Goal: Information Seeking & Learning: Understand process/instructions

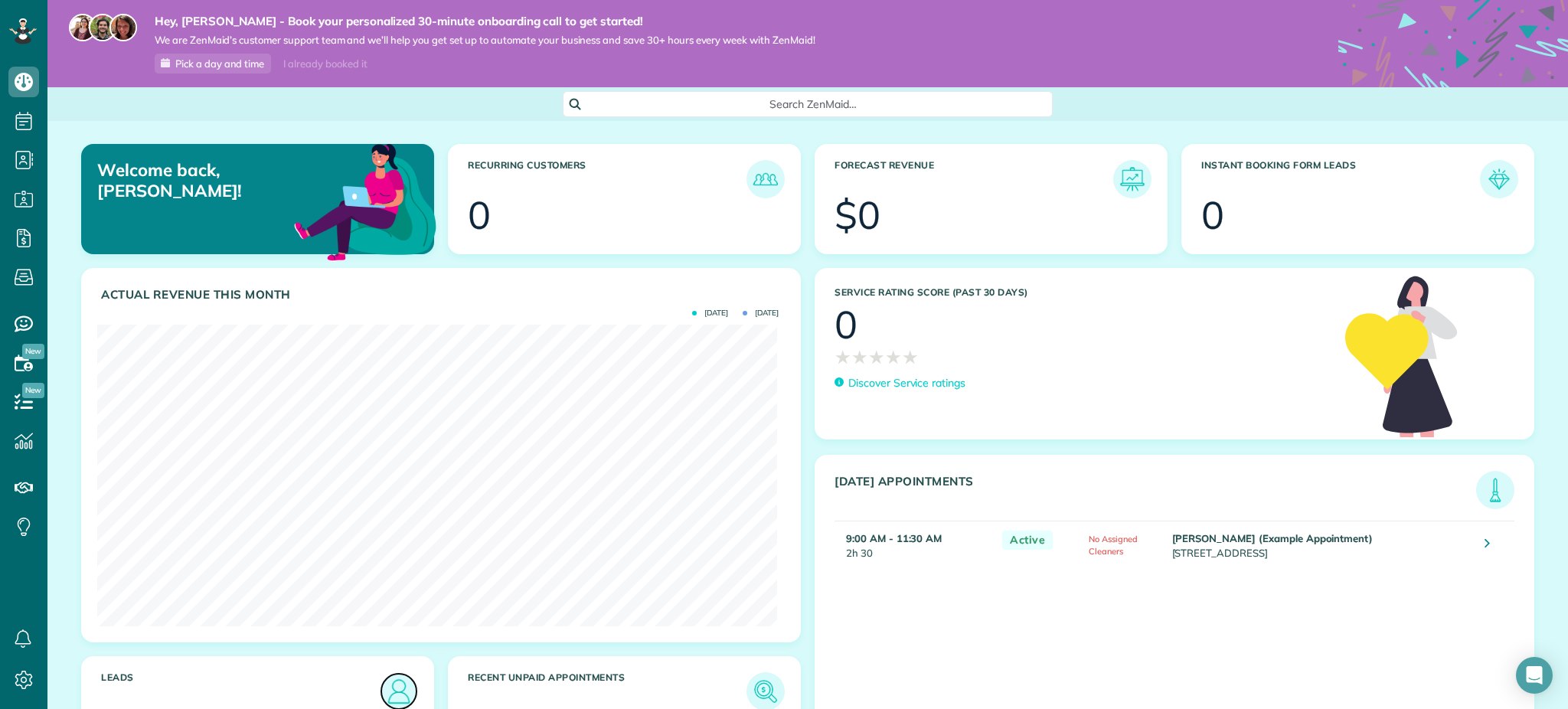
click at [398, 688] on img at bounding box center [399, 691] width 35 height 35
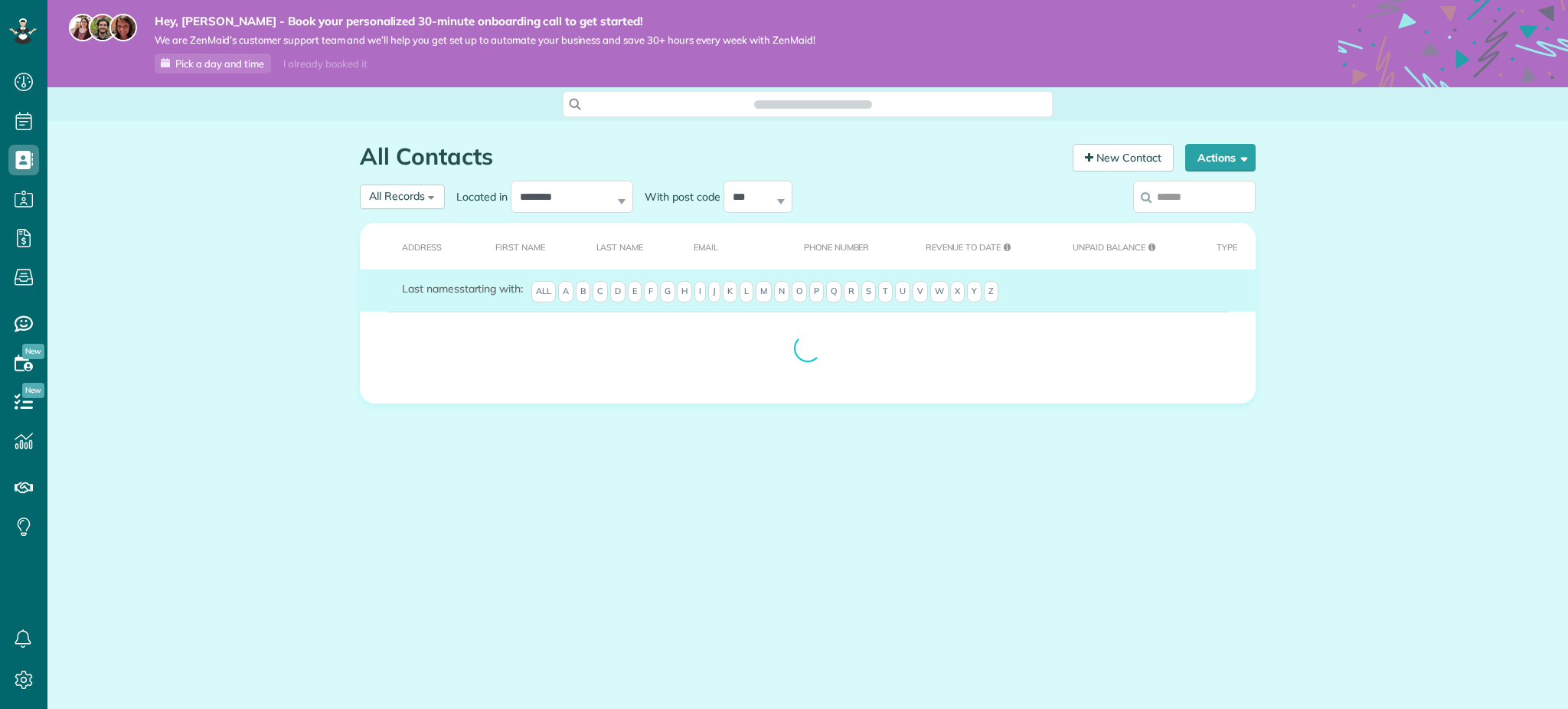
scroll to position [6, 6]
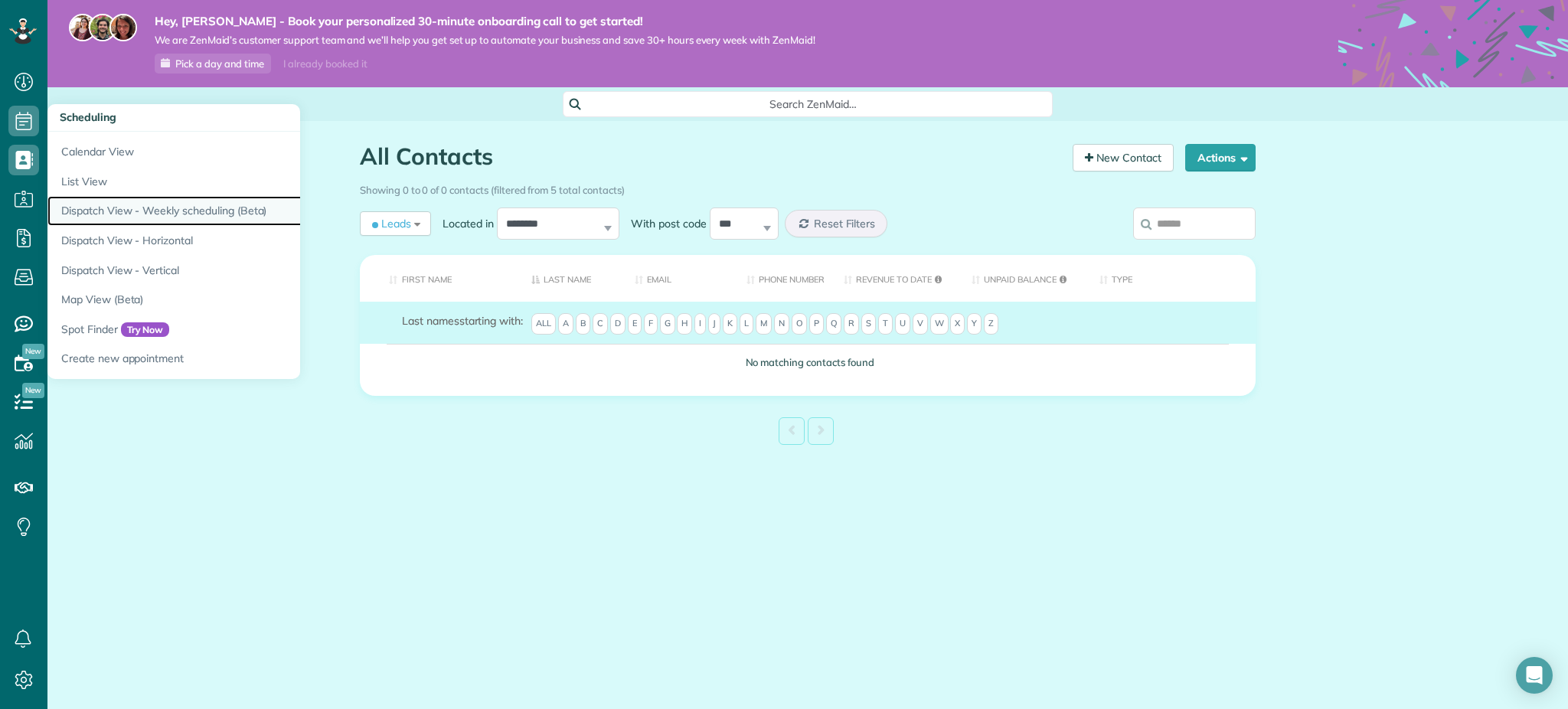
click at [159, 212] on link "Dispatch View - Weekly scheduling (Beta)" at bounding box center [239, 211] width 383 height 30
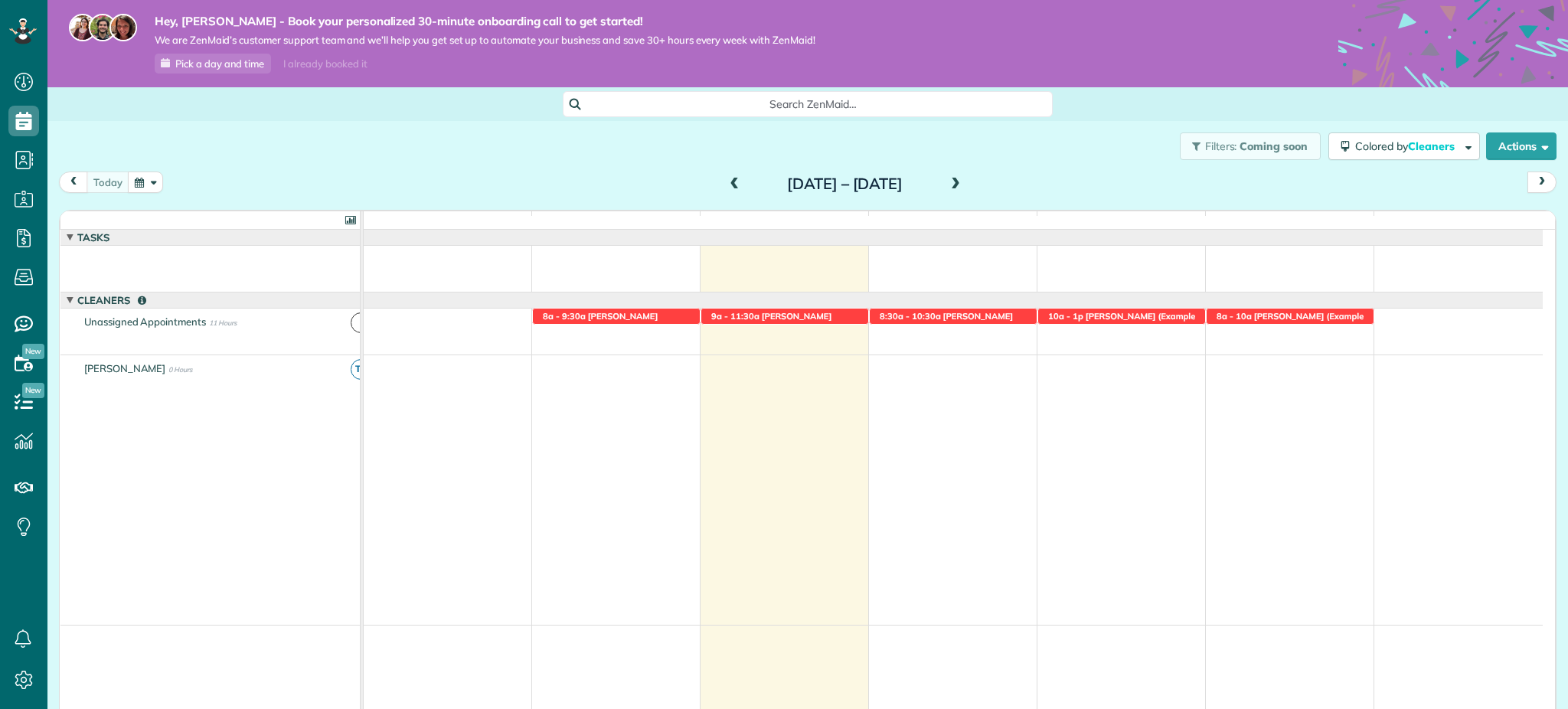
scroll to position [6, 6]
click at [243, 65] on span "Pick a day and time" at bounding box center [219, 63] width 89 height 13
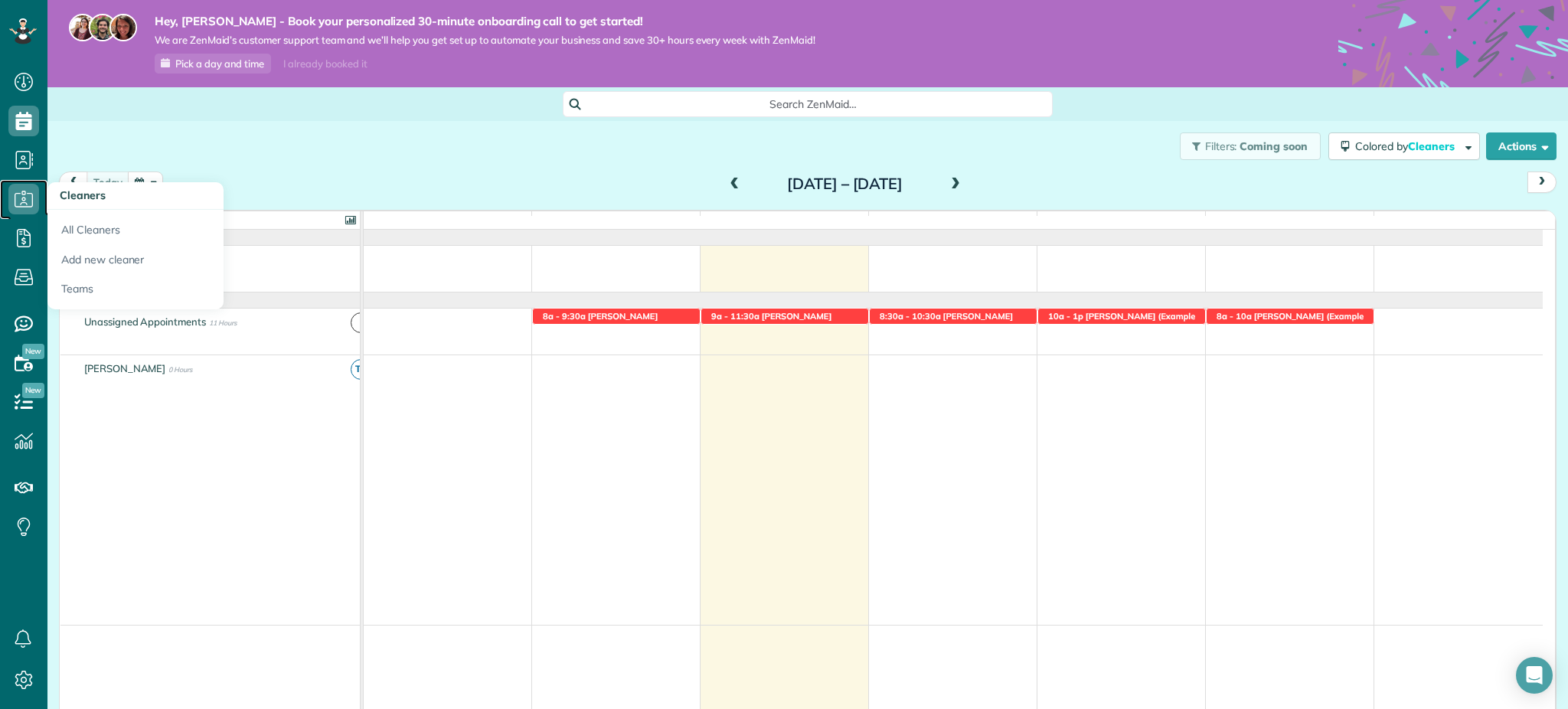
click at [31, 194] on icon at bounding box center [23, 198] width 30 height 30
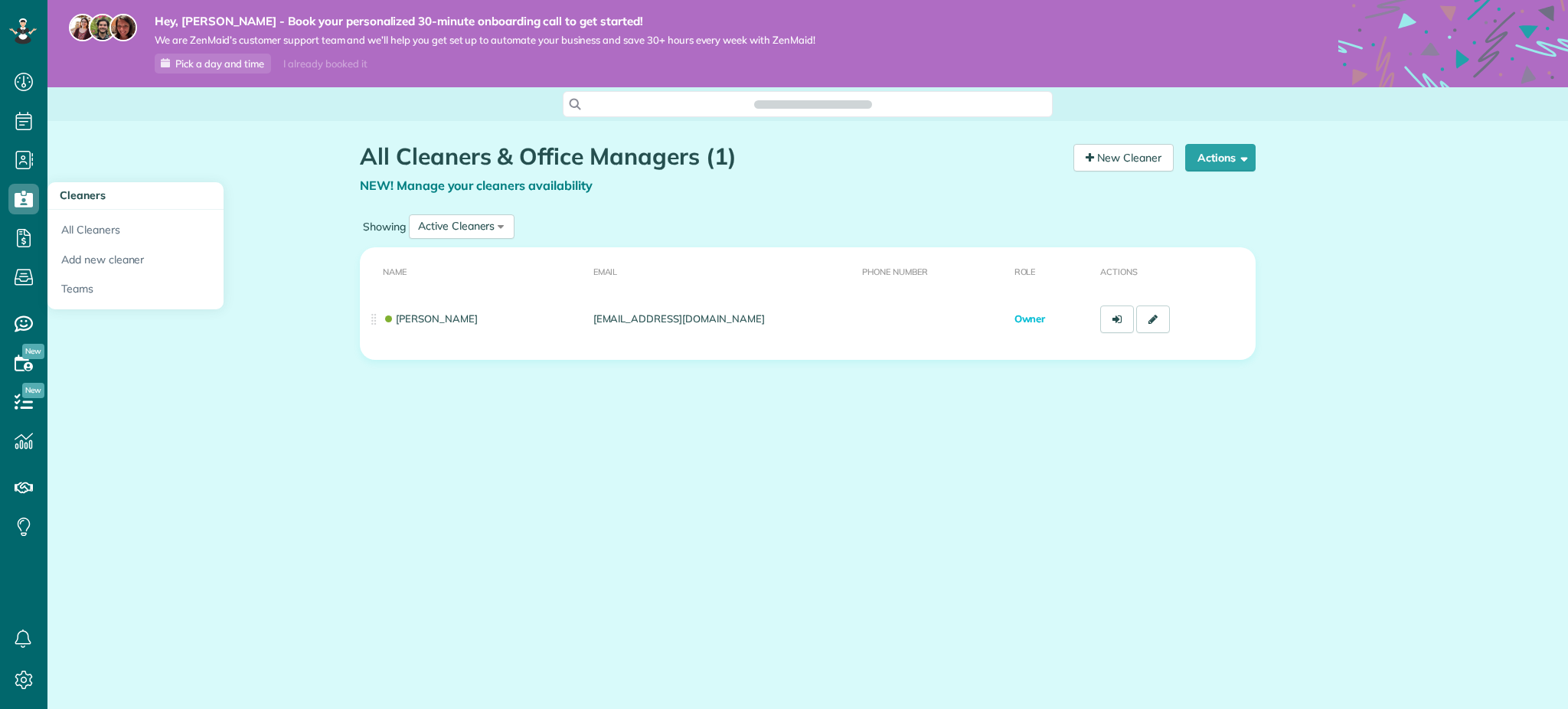
scroll to position [6, 6]
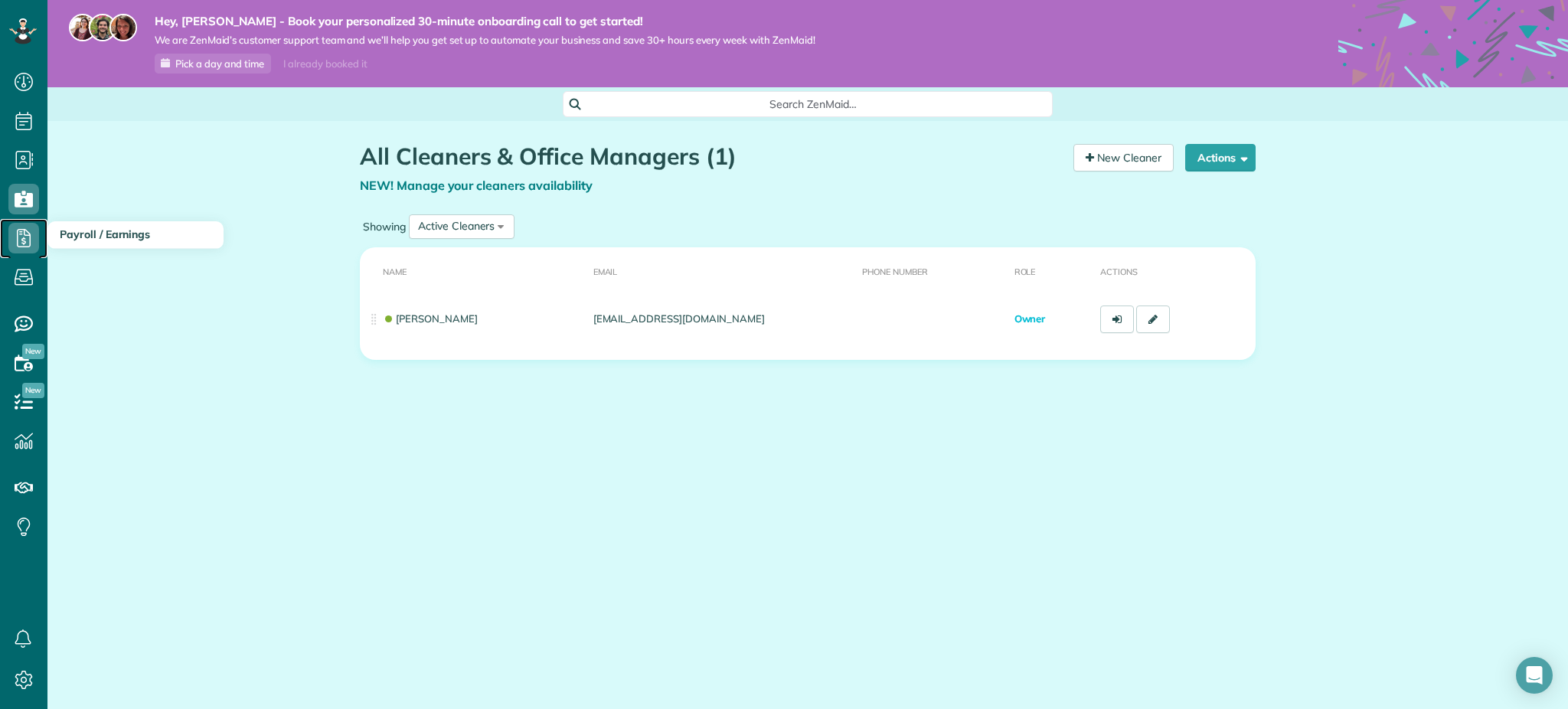
click at [20, 230] on icon at bounding box center [23, 237] width 30 height 30
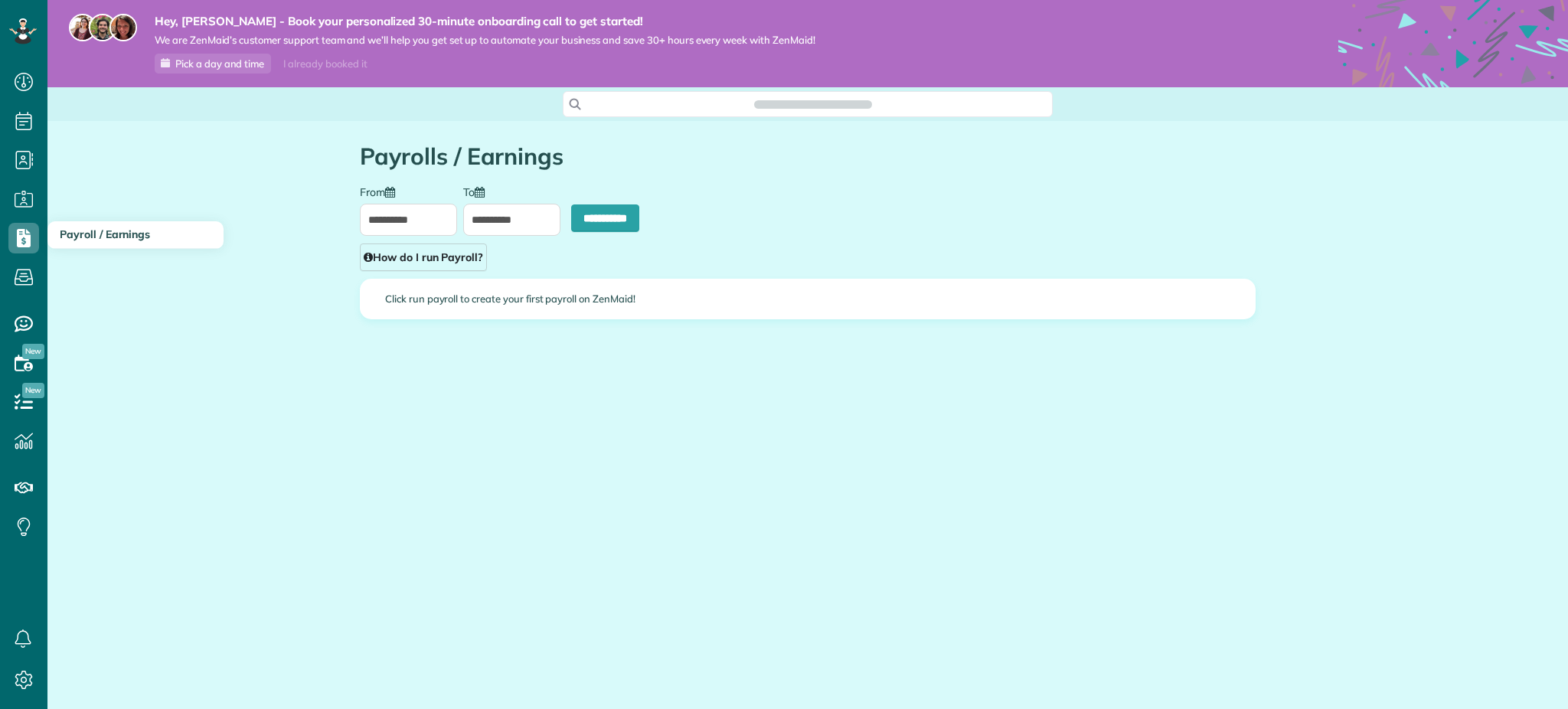
scroll to position [6, 6]
type input "**********"
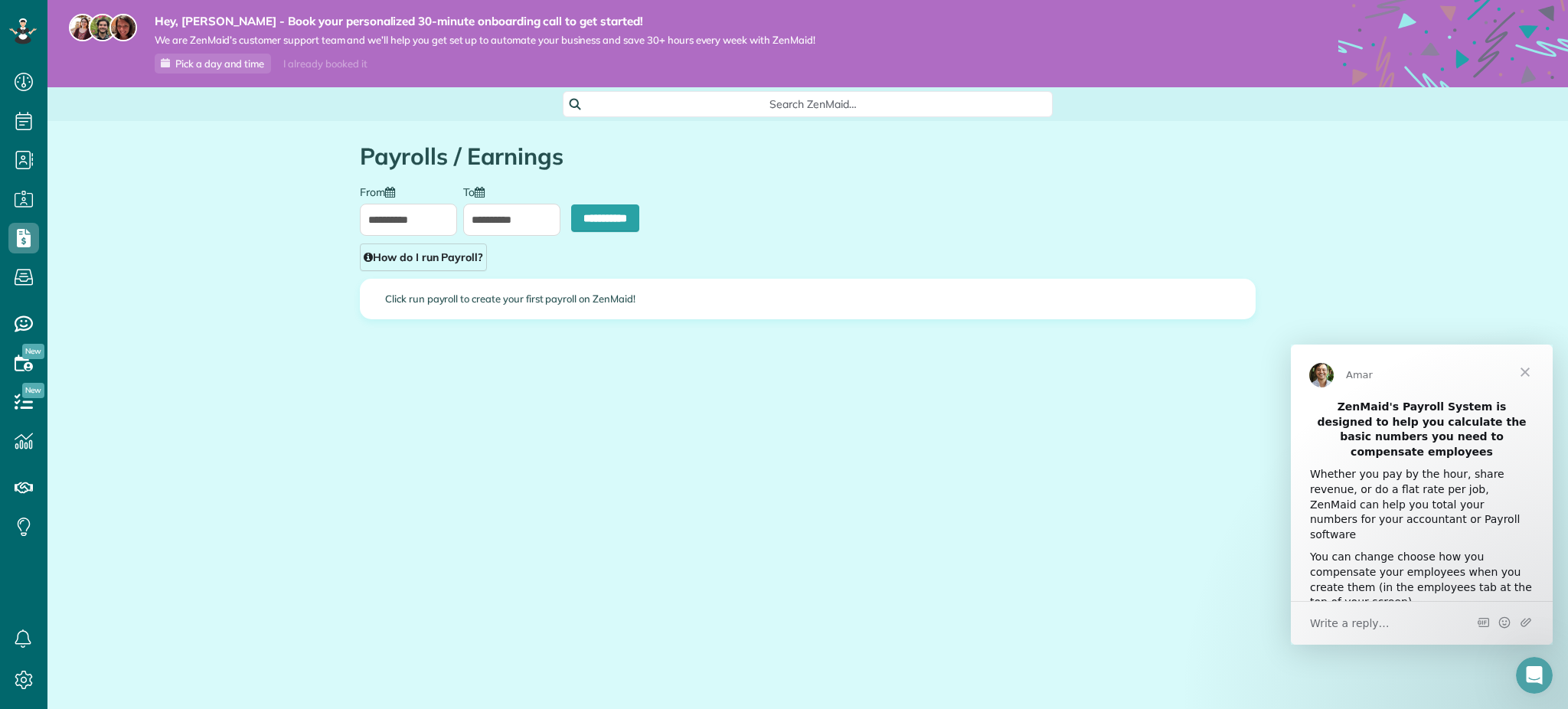
scroll to position [28, 0]
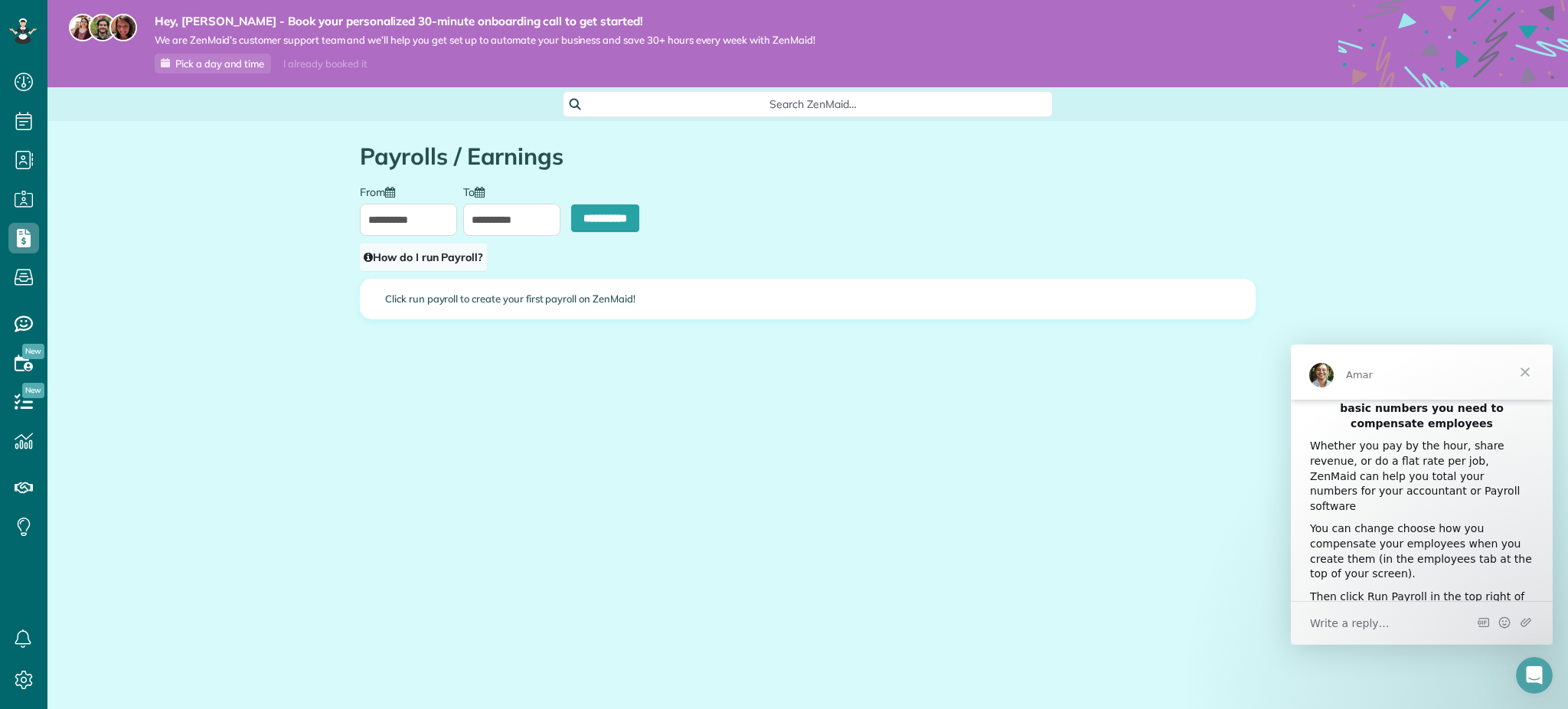
click at [476, 271] on link "How do I run Payroll?" at bounding box center [423, 257] width 127 height 27
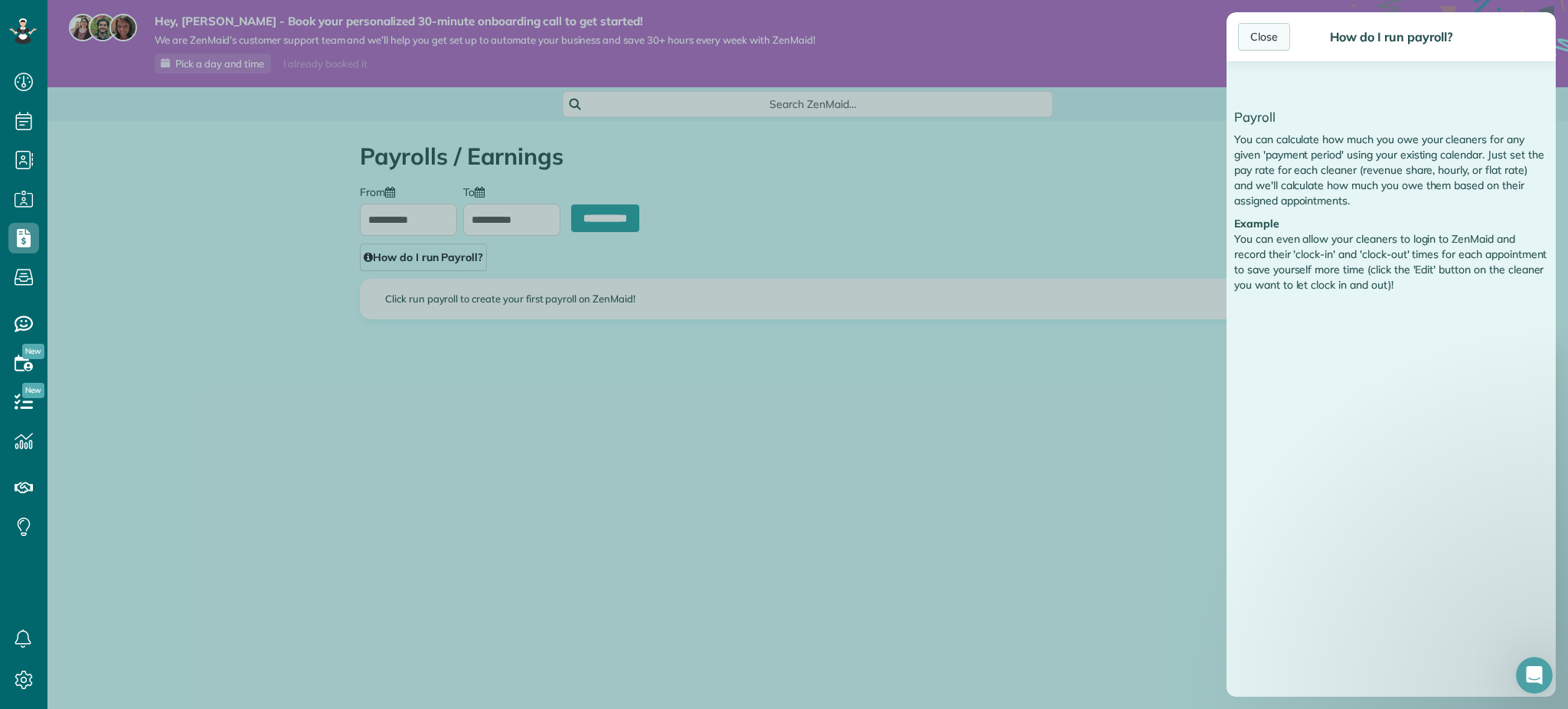
click at [1257, 31] on div "Close" at bounding box center [1263, 37] width 52 height 27
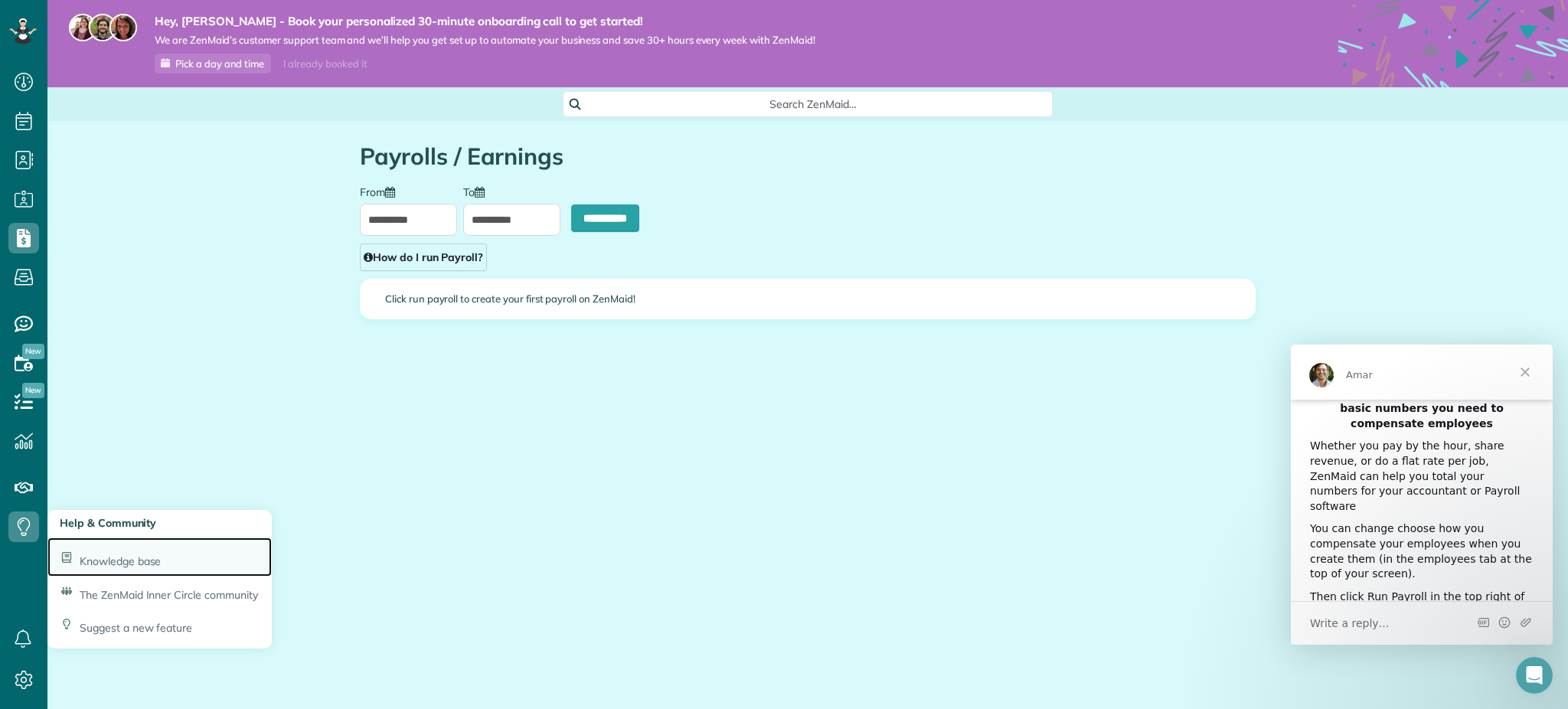
click at [107, 559] on span "Knowledge base" at bounding box center [119, 561] width 81 height 14
